Goal: Answer question/provide support

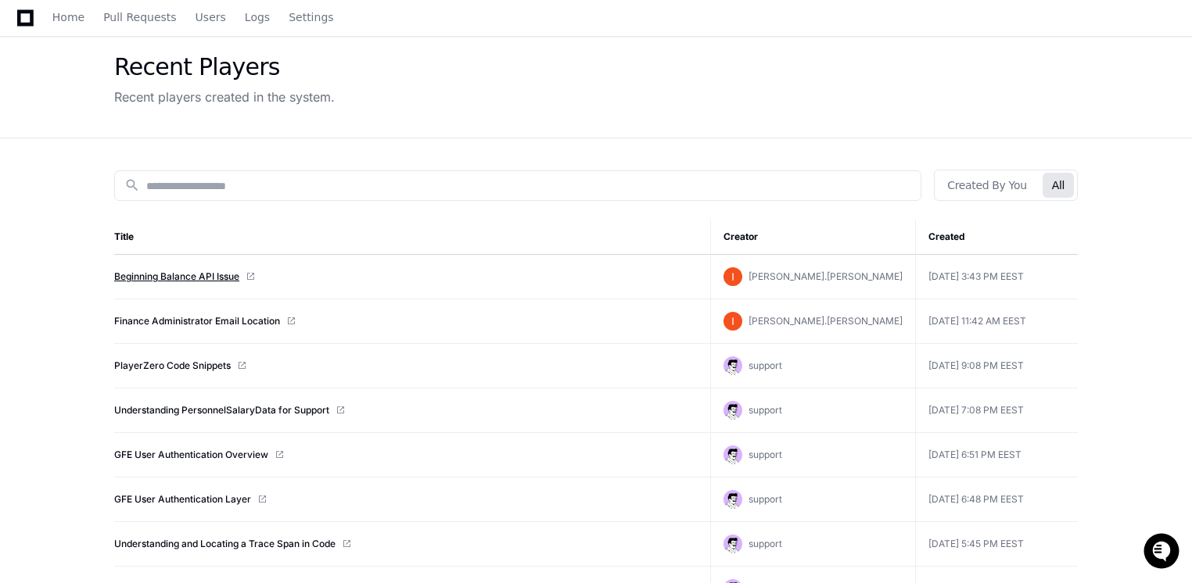
click at [209, 282] on link "Beginning Balance API Issue" at bounding box center [176, 277] width 125 height 13
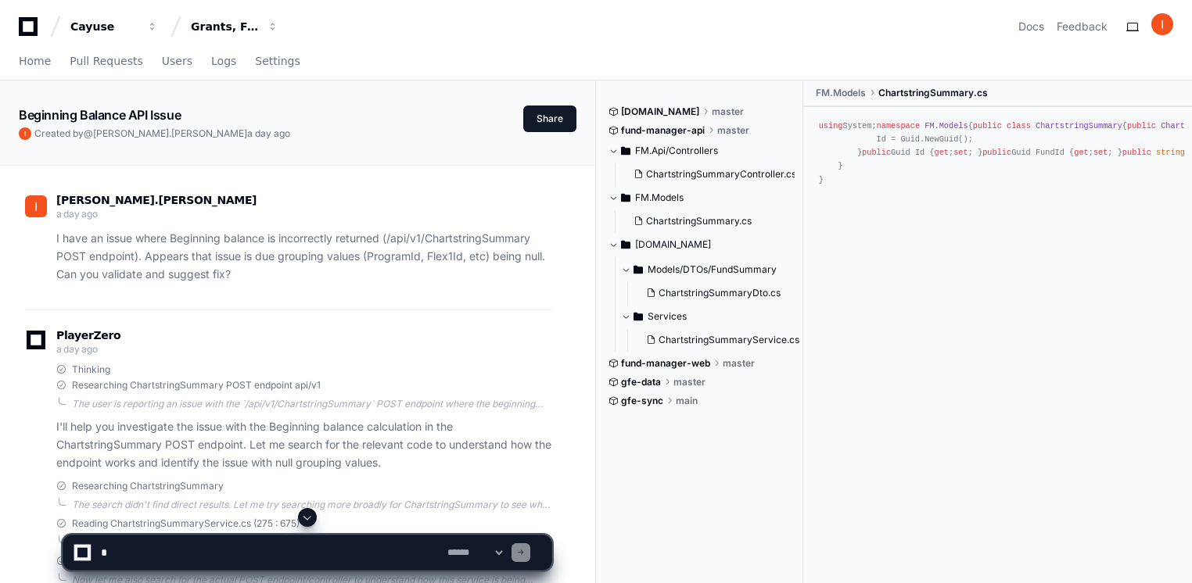
click at [188, 552] on textarea at bounding box center [271, 553] width 346 height 34
type textarea "*"
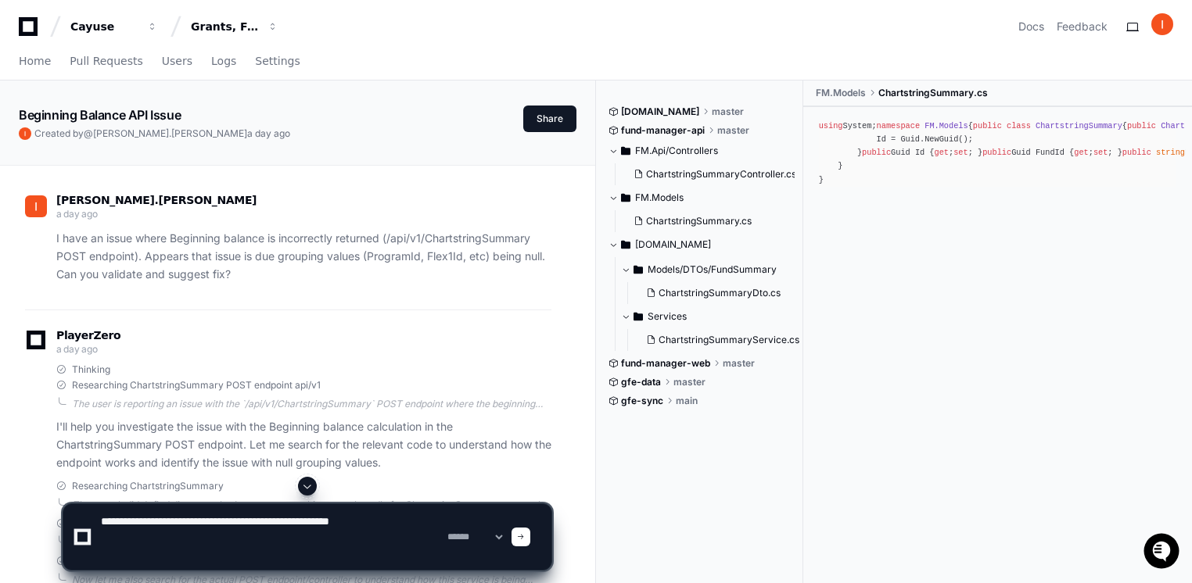
paste textarea "**********"
type textarea "**********"
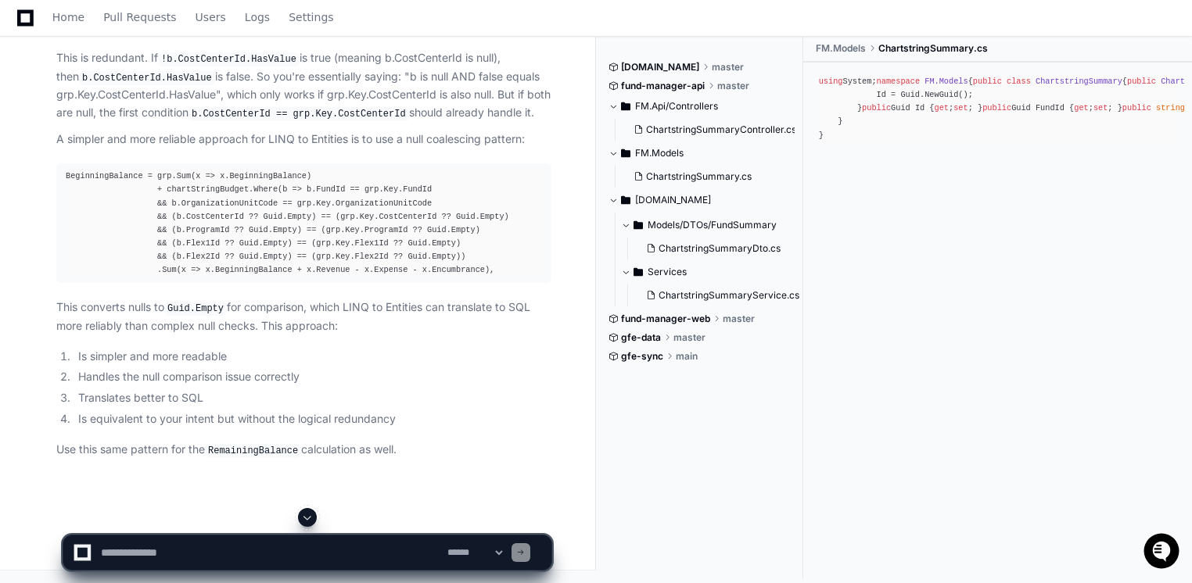
scroll to position [8549, 0]
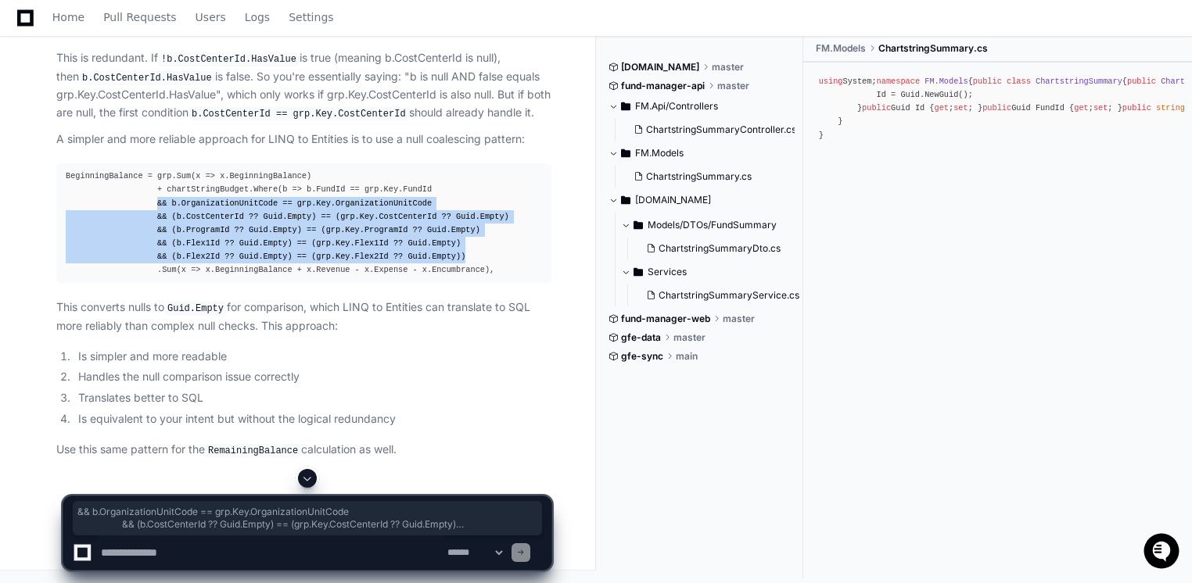
drag, startPoint x: 439, startPoint y: 409, endPoint x: 151, endPoint y: 360, distance: 291.8
click at [151, 277] on div "BeginningBalance = grp.Sum(x => x.BeginningBalance) + chartStringBudget.Where(b…" at bounding box center [304, 223] width 476 height 107
copy div "&& b.OrganizationUnitCode == grp.Key.OrganizationUnitCode && (b.CostCenterId ??…"
click at [148, 277] on div "BeginningBalance = grp.Sum(x => x.BeginningBalance) + chartStringBudget.Where(b…" at bounding box center [304, 223] width 476 height 107
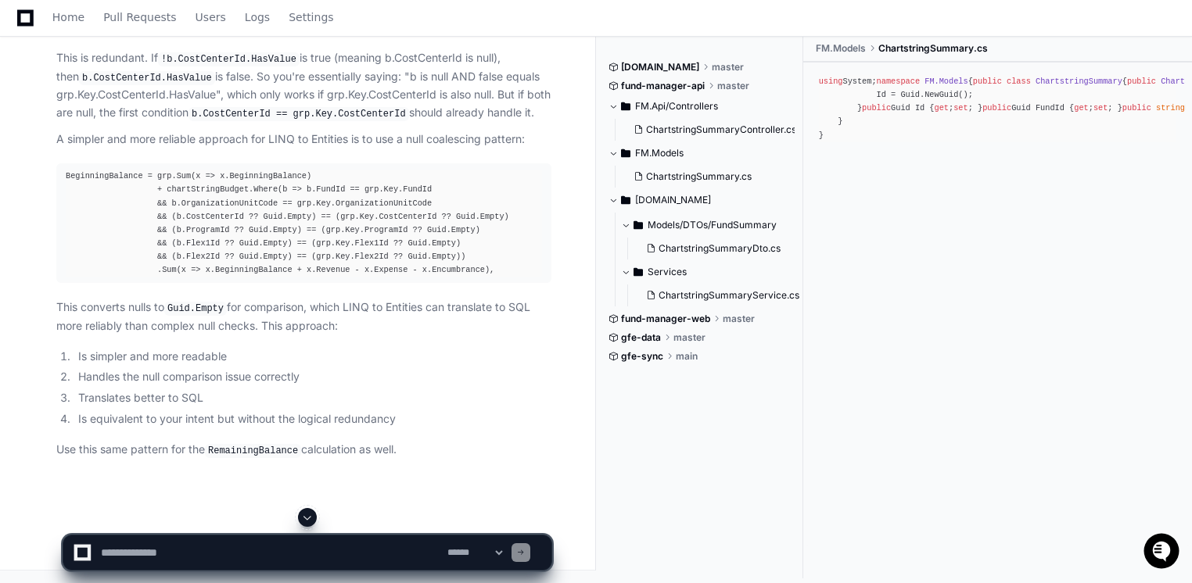
click at [148, 277] on div "BeginningBalance = grp.Sum(x => x.BeginningBalance) + chartStringBudget.Where(b…" at bounding box center [304, 223] width 476 height 107
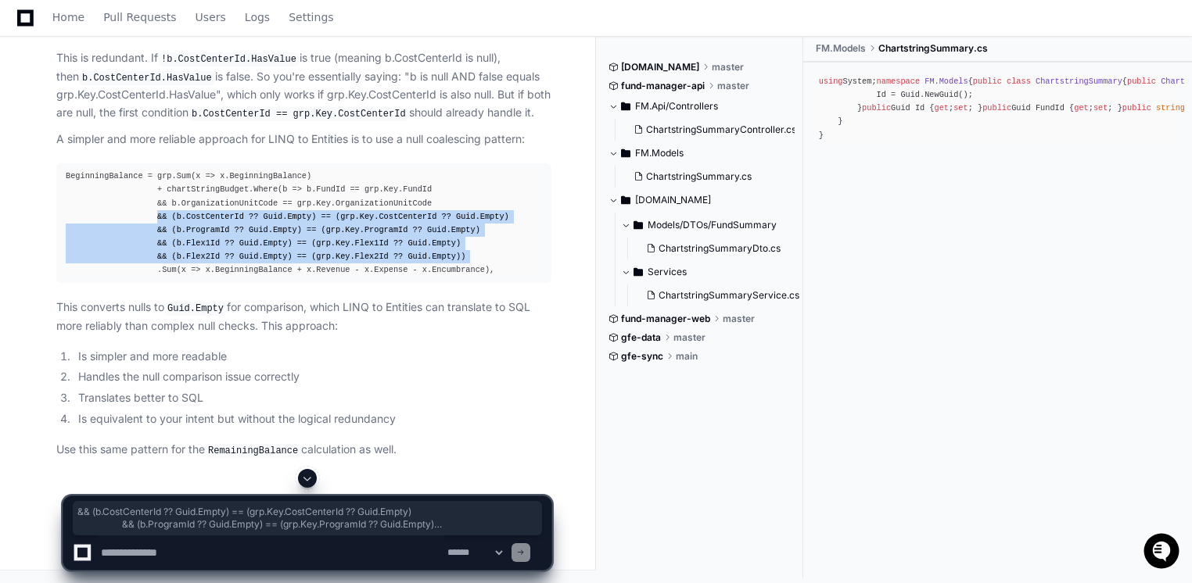
drag, startPoint x: 148, startPoint y: 369, endPoint x: 460, endPoint y: 404, distance: 314.0
click at [460, 277] on div "BeginningBalance = grp.Sum(x => x.BeginningBalance) + chartStringBudget.Where(b…" at bounding box center [304, 223] width 476 height 107
copy div "&& (b.CostCenterId ?? Guid.Empty) == (grp.Key.CostCenterId ?? Guid.Empty) && (b…"
